Goal: Information Seeking & Learning: Learn about a topic

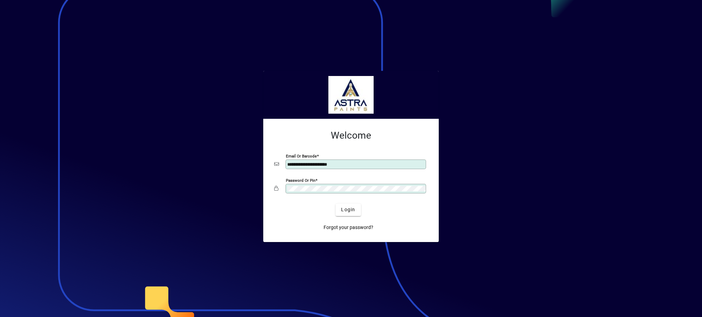
click at [372, 165] on input "**********" at bounding box center [356, 164] width 138 height 5
type input "**********"
click at [346, 213] on span "Login" at bounding box center [348, 209] width 14 height 7
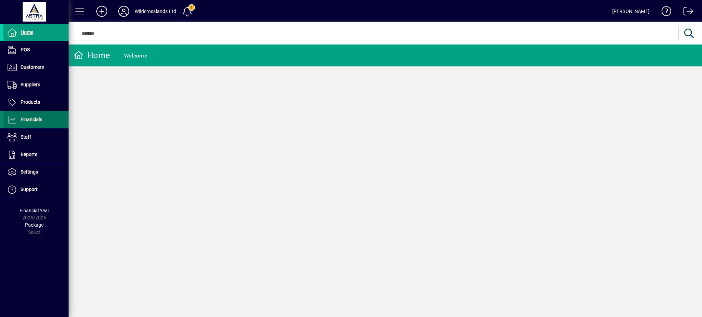
click at [35, 123] on span "Financials" at bounding box center [22, 120] width 39 height 8
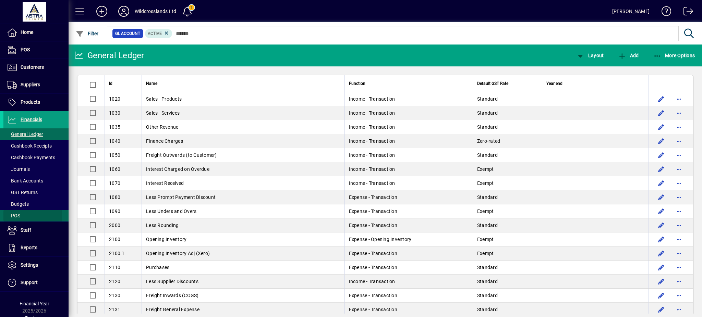
click at [14, 216] on span "POS" at bounding box center [13, 215] width 13 height 5
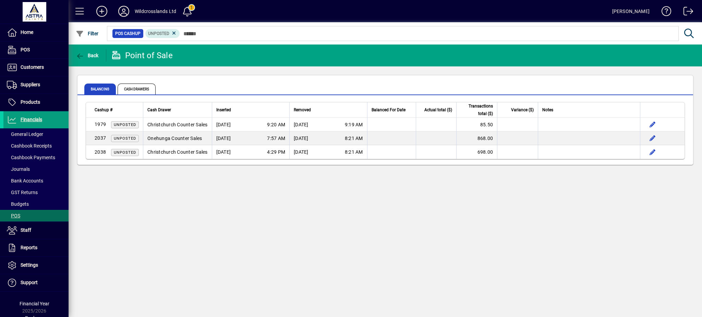
click at [513, 184] on div "Back Point of Sale Balancing Cash Drawers Cashup # Cash Drawer Inserted Removed…" at bounding box center [385, 181] width 633 height 273
drag, startPoint x: 190, startPoint y: 242, endPoint x: 207, endPoint y: 233, distance: 18.9
click at [191, 242] on div "Back Point of Sale Balancing Cash Drawers Cashup # Cash Drawer Inserted Removed…" at bounding box center [385, 181] width 633 height 273
click at [445, 205] on div "Back Point of Sale Balancing Cash Drawers Cashup # Cash Drawer Inserted Removed…" at bounding box center [385, 181] width 633 height 273
click at [19, 216] on span "POS" at bounding box center [13, 215] width 13 height 5
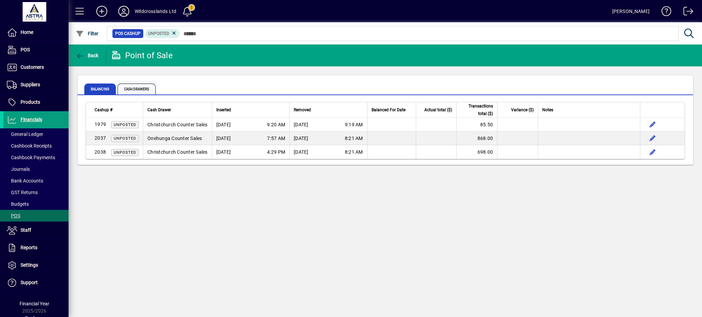
click at [142, 92] on span "Cash Drawers" at bounding box center [137, 89] width 38 height 11
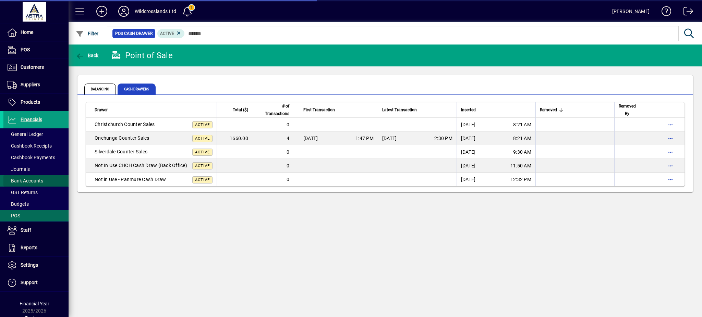
click at [41, 180] on span "Bank Accounts" at bounding box center [25, 180] width 36 height 5
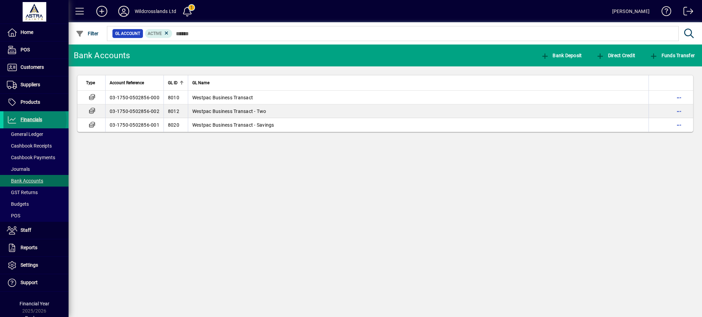
click at [34, 120] on span "Financials" at bounding box center [32, 119] width 22 height 5
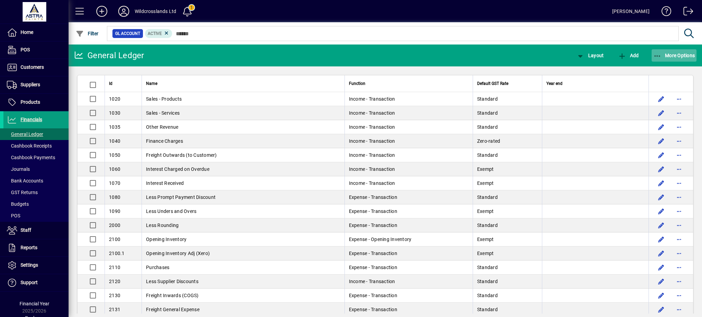
click at [655, 53] on icon "button" at bounding box center [657, 56] width 9 height 7
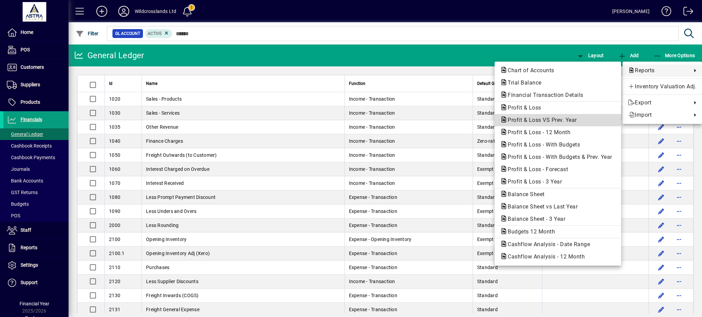
click at [560, 120] on span "Profit & Loss VS Prev. Year" at bounding box center [540, 120] width 80 height 7
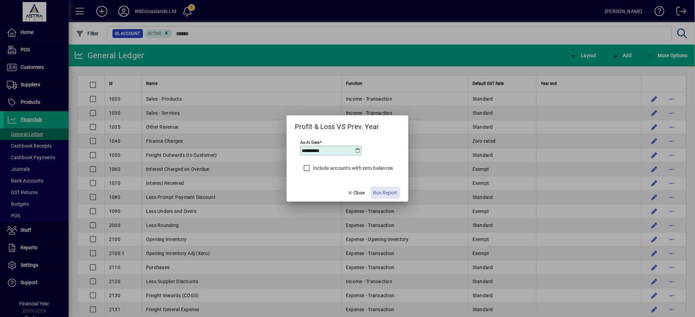
click at [387, 197] on span "button" at bounding box center [384, 193] width 29 height 16
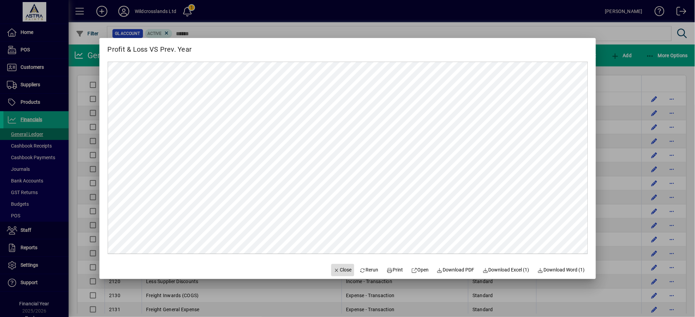
click at [337, 273] on span "Close" at bounding box center [343, 270] width 18 height 7
